Goal: Find specific page/section

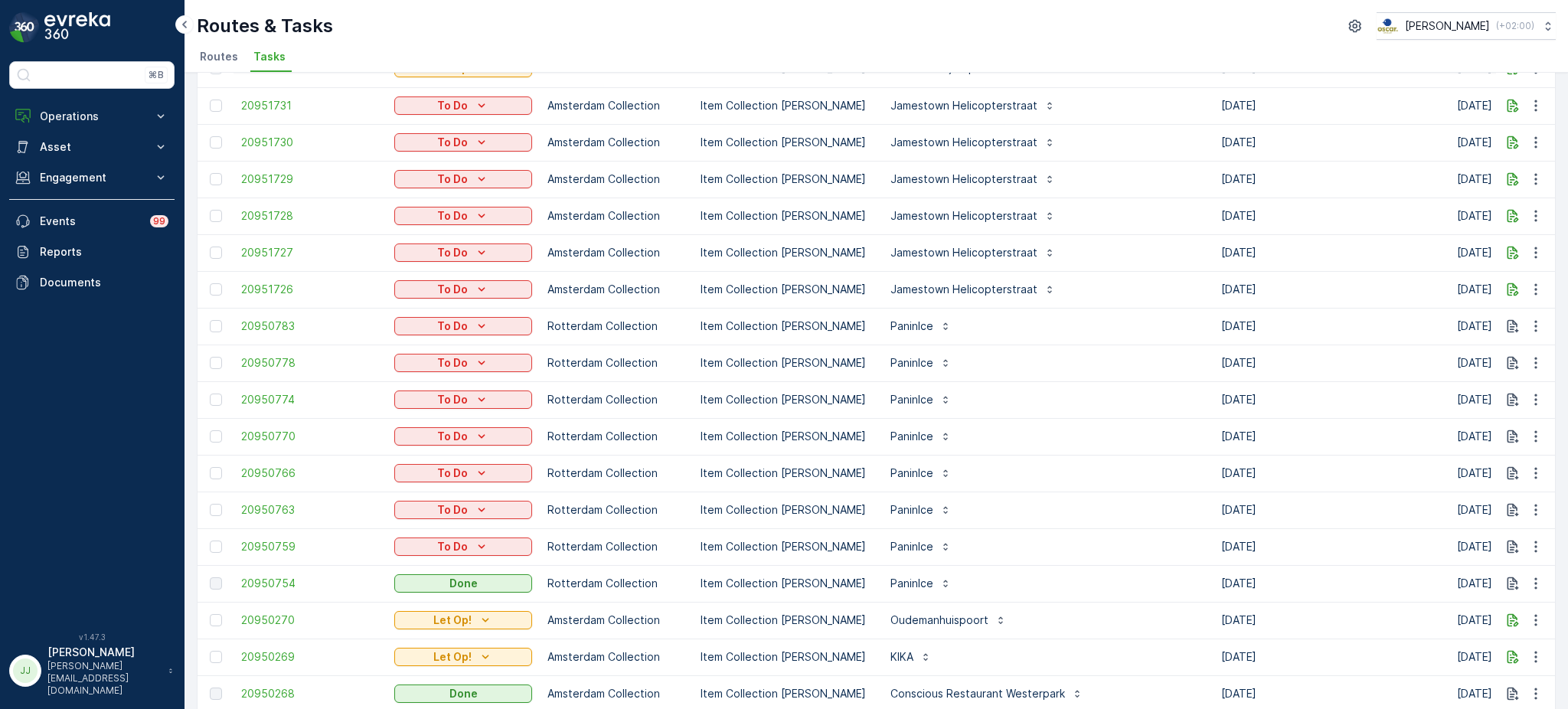
scroll to position [537, 0]
click at [290, 577] on span "20950754" at bounding box center [310, 584] width 138 height 15
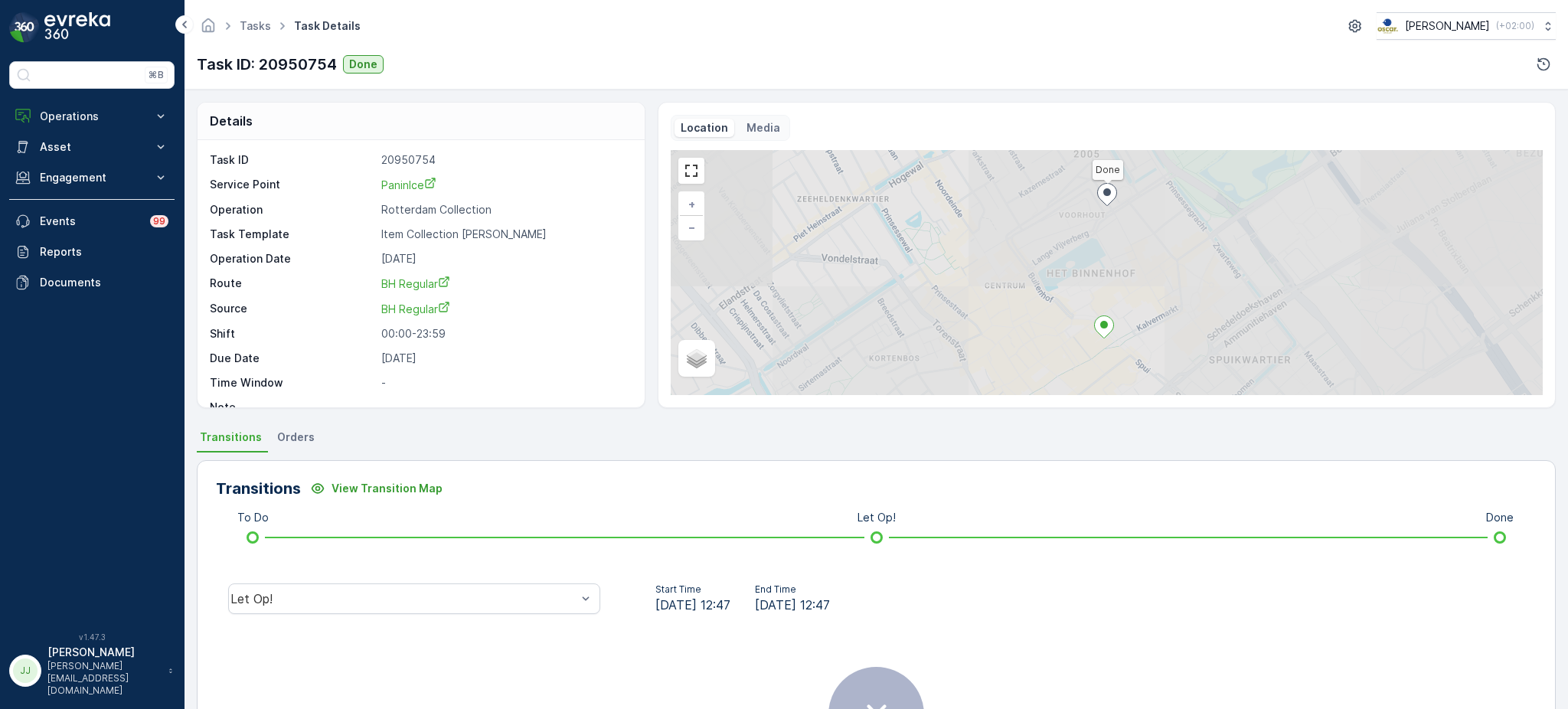
click at [384, 618] on div "Let Op!" at bounding box center [414, 599] width 397 height 49
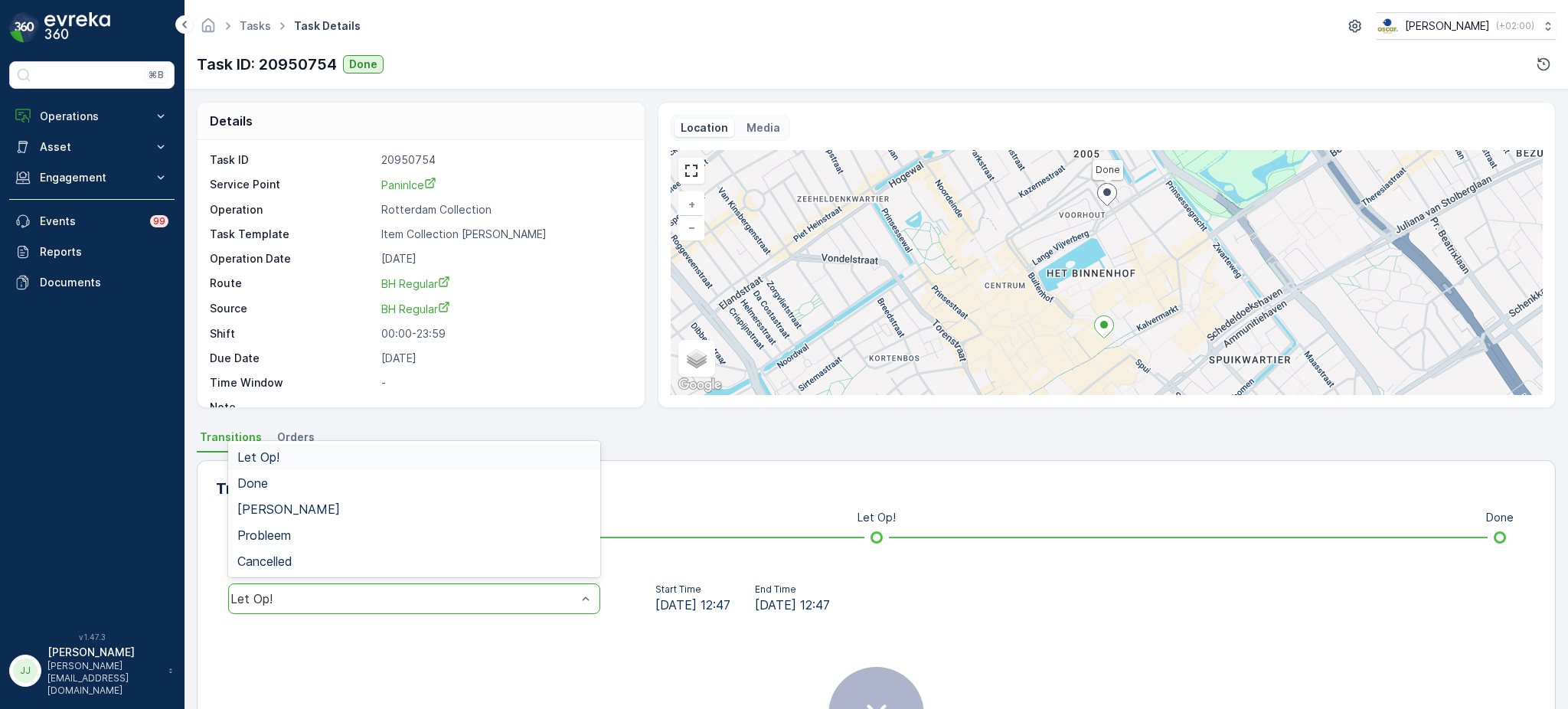
click at [393, 601] on div "Let Op!" at bounding box center [403, 599] width 346 height 14
click at [294, 487] on div "Done" at bounding box center [414, 483] width 354 height 14
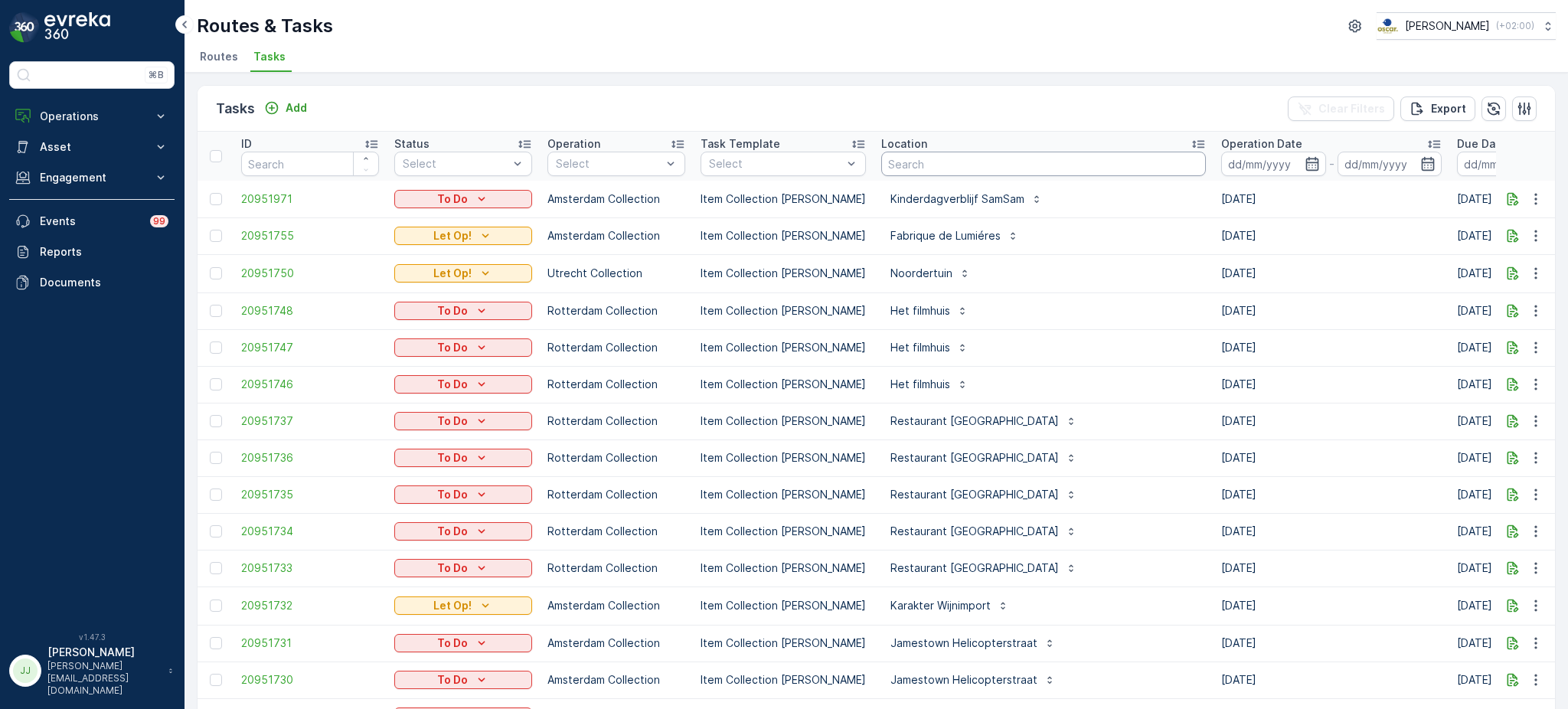
click at [896, 155] on input "text" at bounding box center [1043, 164] width 325 height 24
type input "statiegeld"
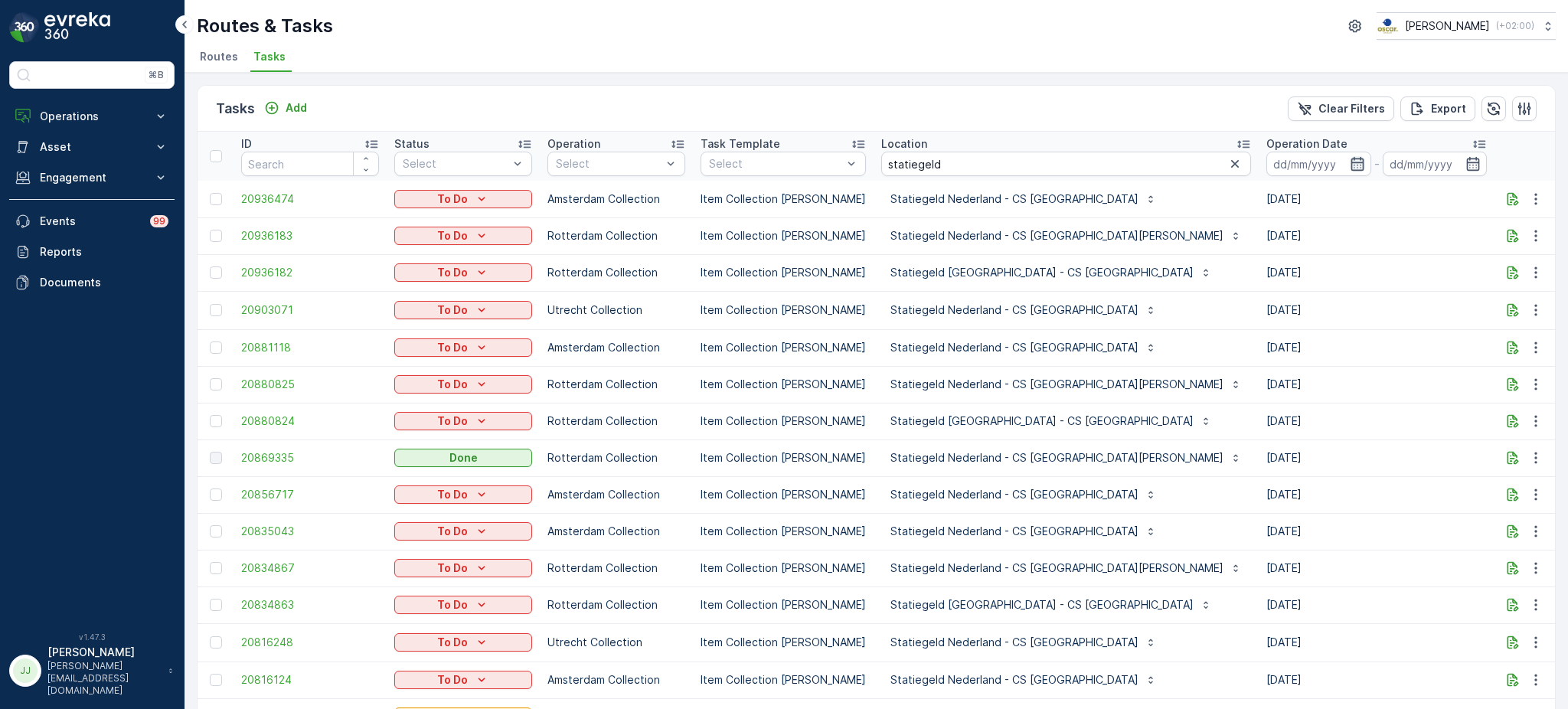
click at [1350, 162] on icon "button" at bounding box center [1357, 164] width 13 height 14
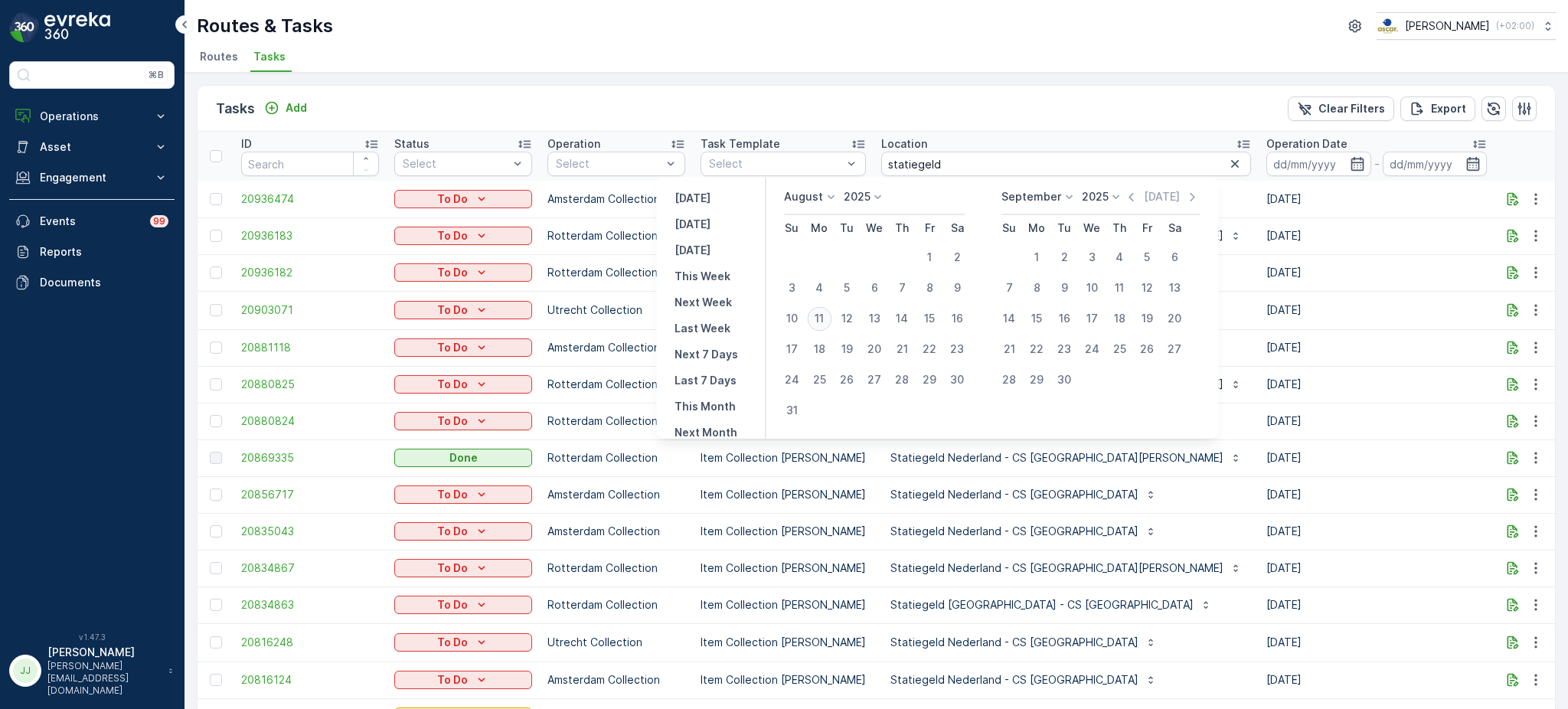
click at [825, 317] on div "11" at bounding box center [819, 319] width 24 height 24
type input "[DATE]"
click at [825, 317] on div "11" at bounding box center [819, 319] width 24 height 24
type input "[DATE]"
click at [825, 317] on div "11" at bounding box center [819, 319] width 24 height 24
